Goal: Download file/media

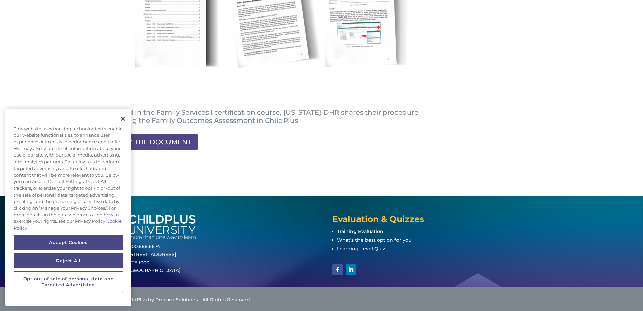
scroll to position [190, 0]
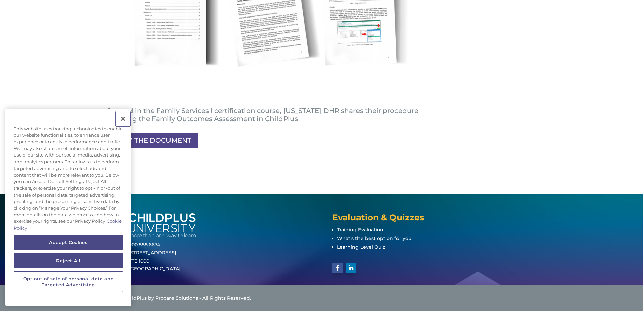
click at [125, 117] on button "Close" at bounding box center [123, 118] width 15 height 15
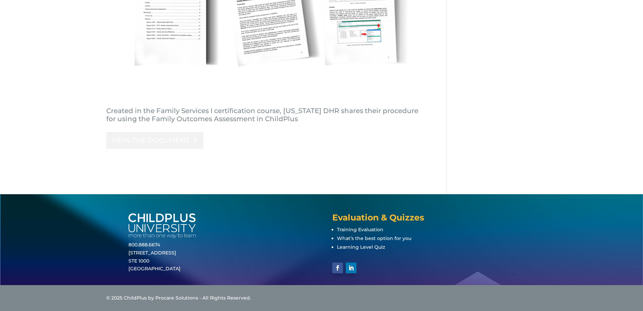
click at [178, 142] on link "VIEW THE DOCUMENT" at bounding box center [154, 140] width 97 height 17
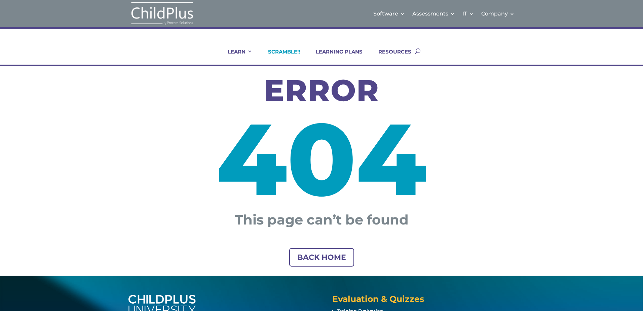
click at [290, 51] on link "SCRAMBLE!!" at bounding box center [279, 56] width 40 height 16
